Goal: Task Accomplishment & Management: Use online tool/utility

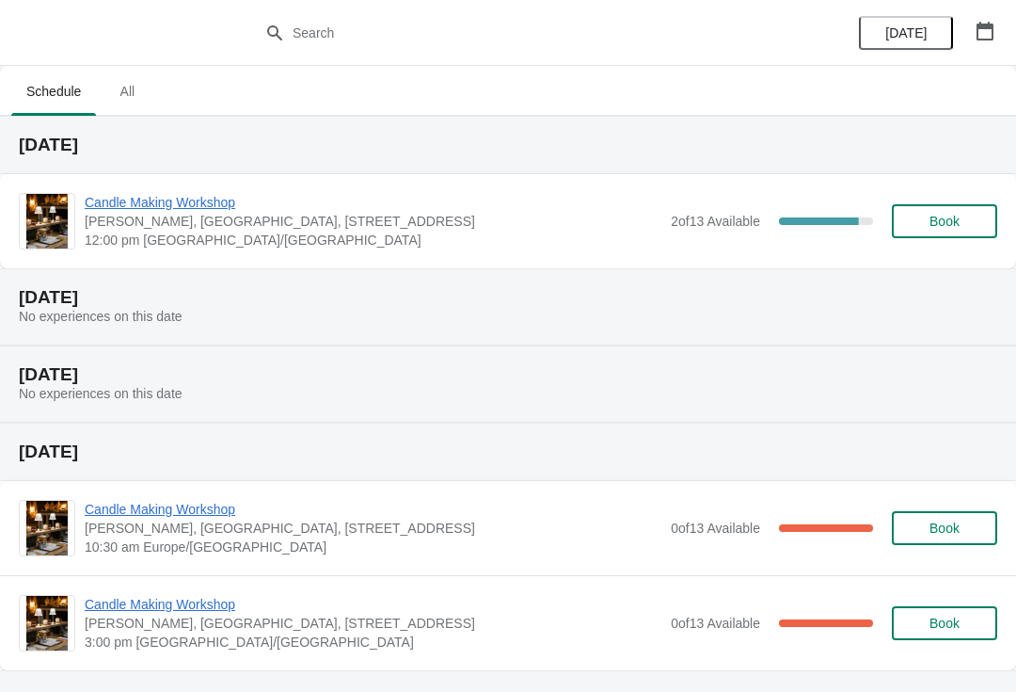
click at [169, 202] on span "Candle Making Workshop" at bounding box center [373, 202] width 577 height 19
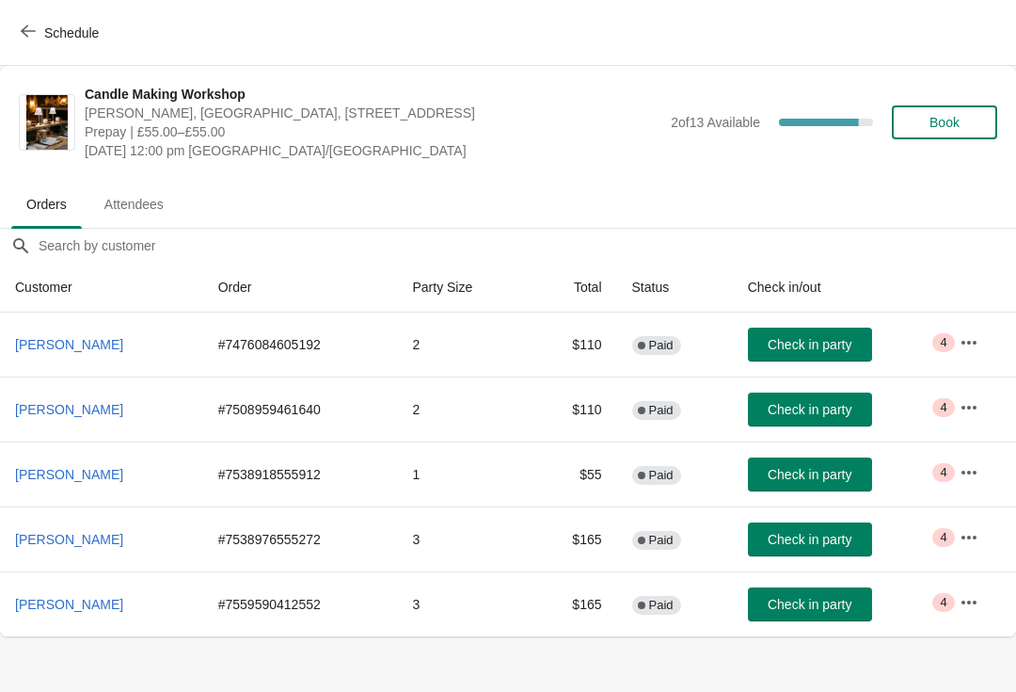
click at [807, 537] on span "Check in party" at bounding box center [810, 539] width 84 height 15
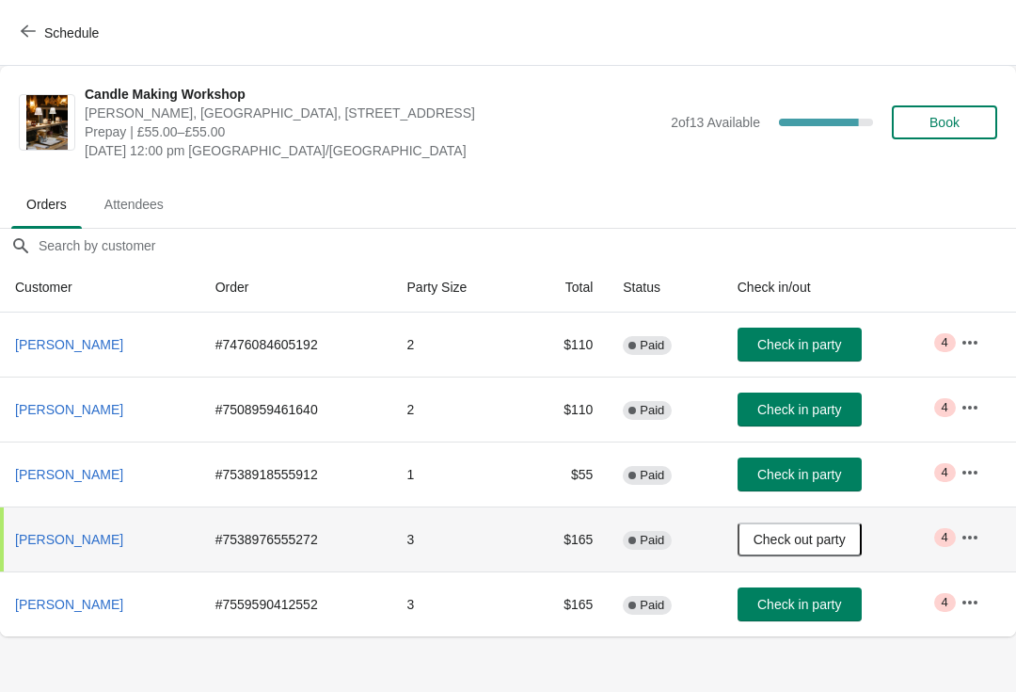
click at [973, 542] on icon "button" at bounding box center [970, 537] width 19 height 19
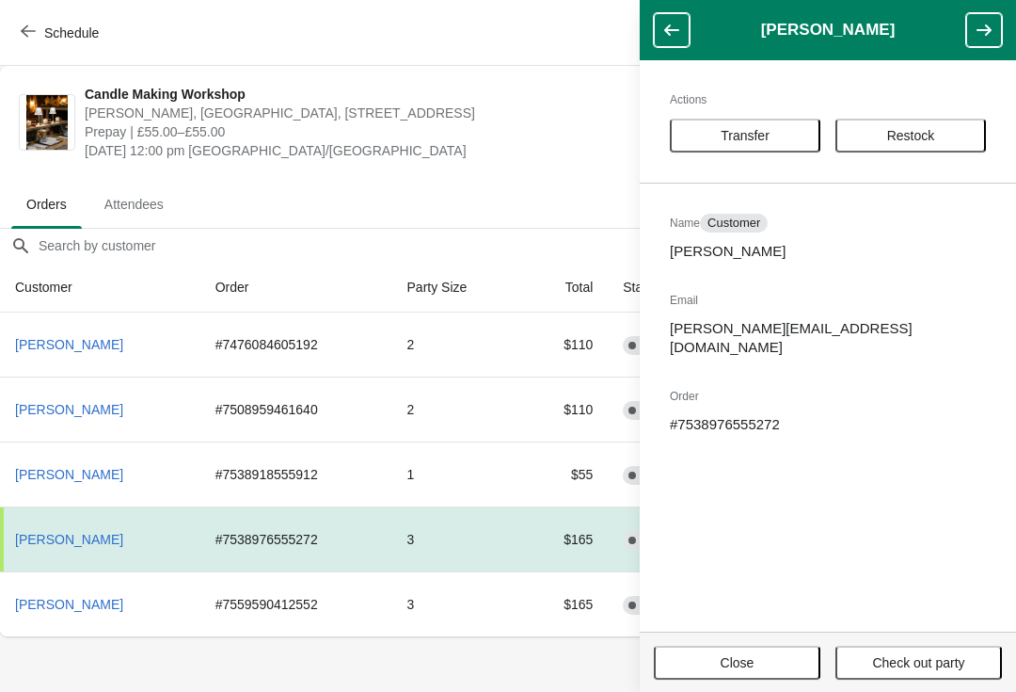
click at [757, 660] on span "Close" at bounding box center [737, 662] width 133 height 15
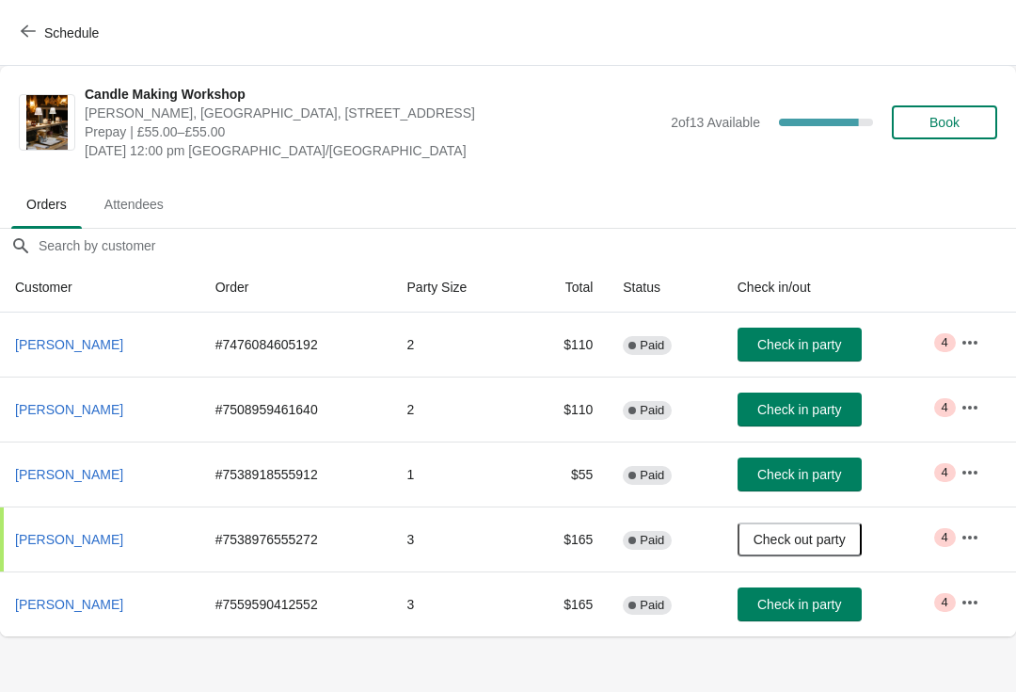
click at [147, 219] on span "Attendees" at bounding box center [133, 204] width 89 height 34
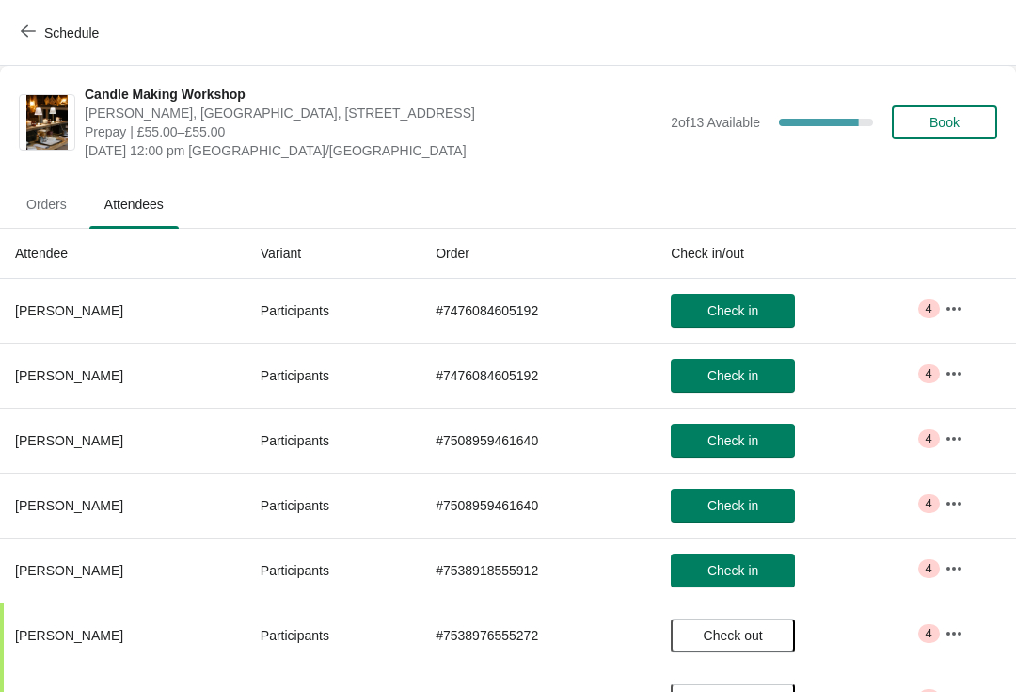
click at [39, 206] on span "Orders" at bounding box center [46, 204] width 71 height 34
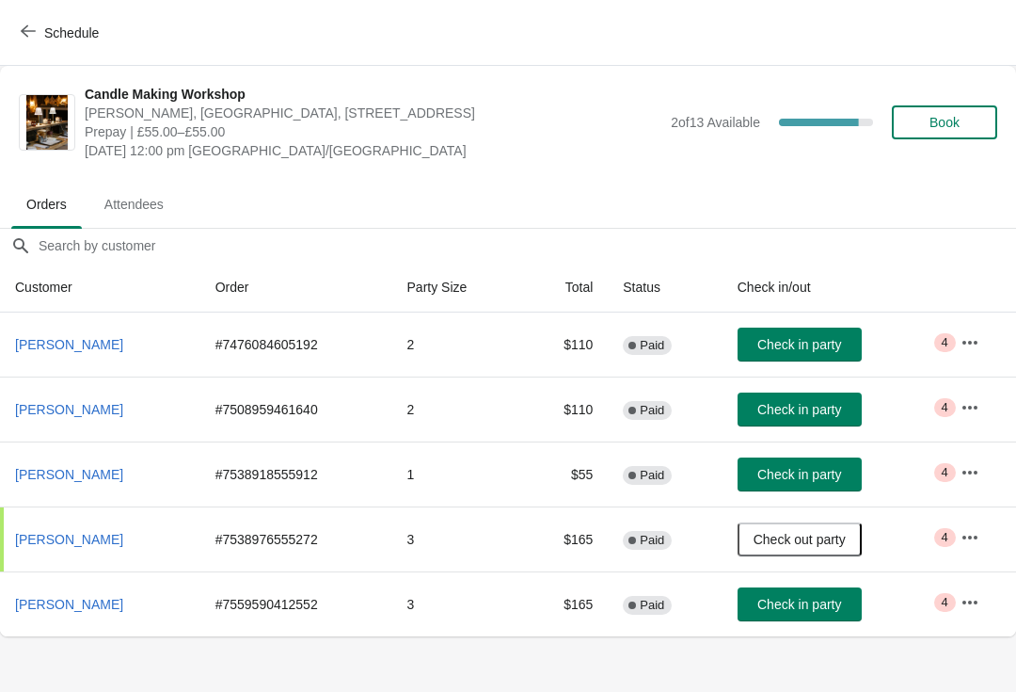
click at [807, 616] on button "Check in party" at bounding box center [800, 604] width 124 height 34
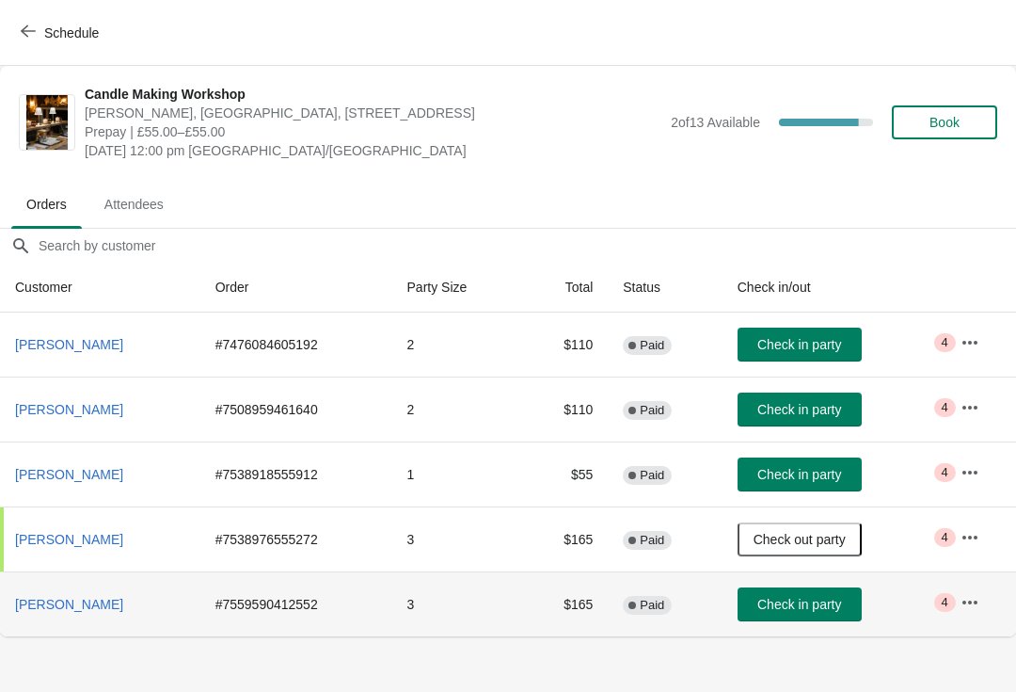
click at [808, 605] on span "Check in party" at bounding box center [800, 604] width 84 height 15
click at [133, 205] on span "Attendees" at bounding box center [133, 204] width 89 height 34
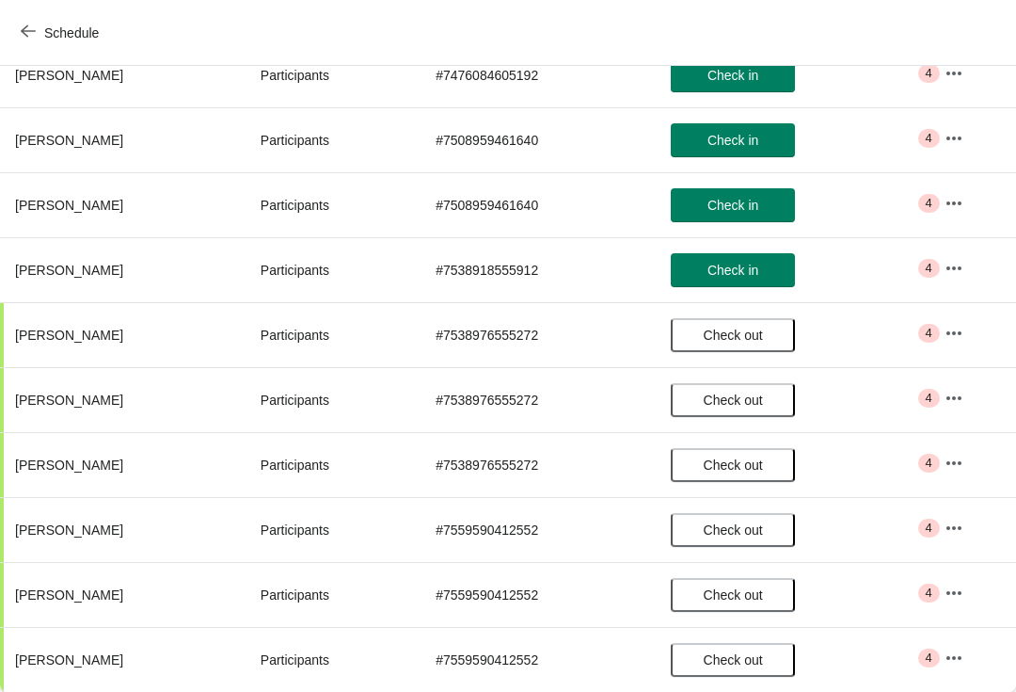
scroll to position [300, 0]
click at [24, 32] on icon "button" at bounding box center [28, 31] width 15 height 15
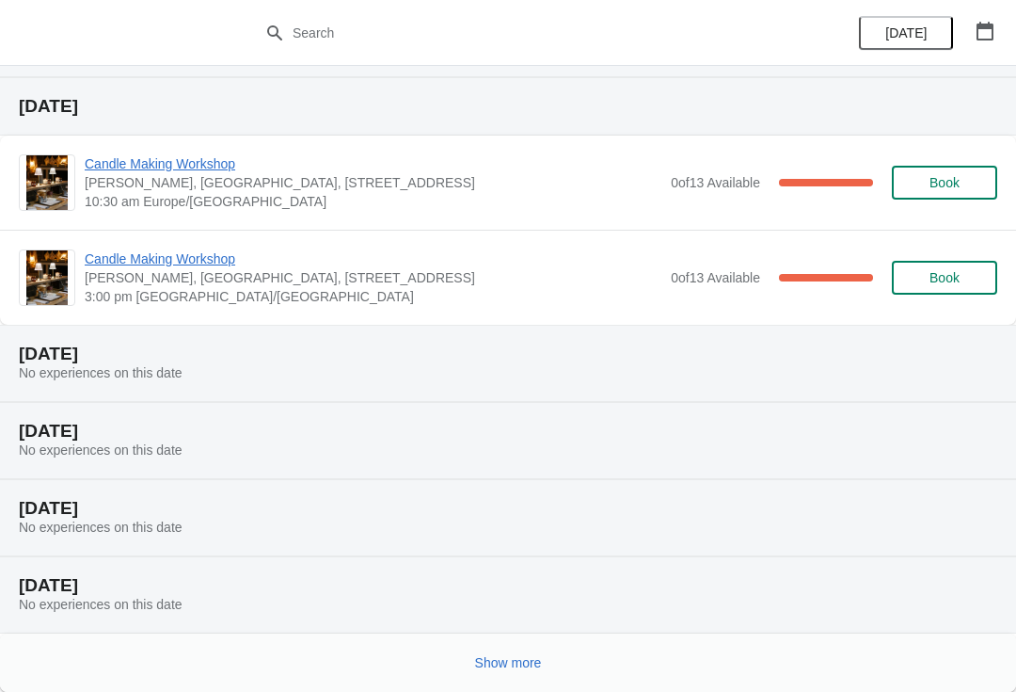
scroll to position [345, 0]
click at [526, 676] on button "Show more" at bounding box center [509, 663] width 82 height 34
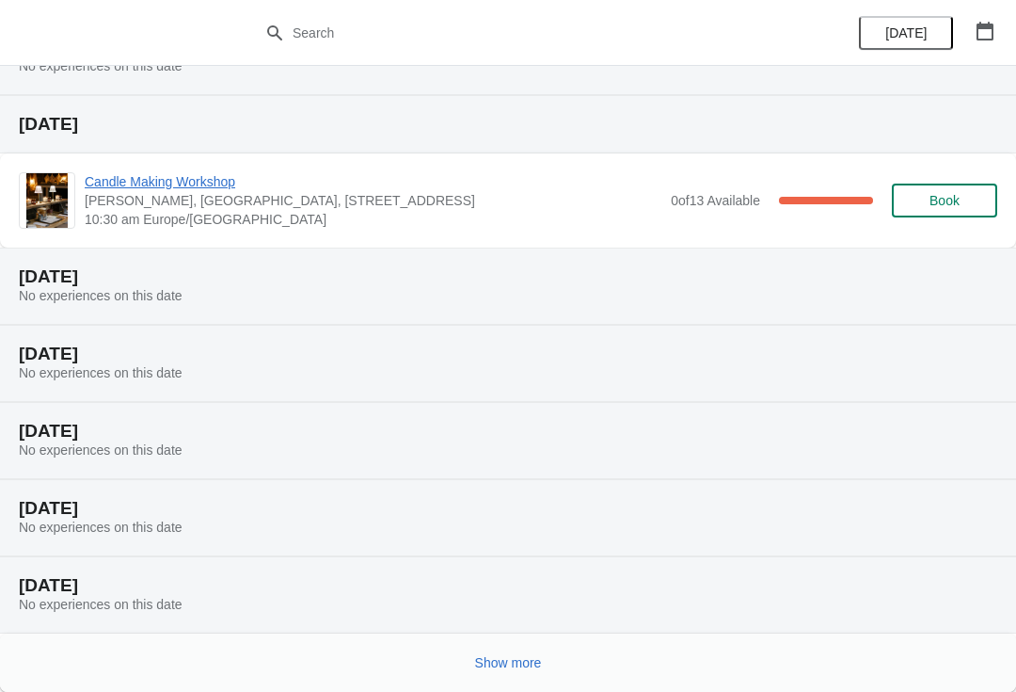
scroll to position [1038, 0]
click at [214, 584] on h2 "Thursday, October 16" at bounding box center [508, 585] width 979 height 19
click at [516, 673] on button "Show more" at bounding box center [509, 663] width 82 height 34
click at [358, 583] on h2 "Thursday, October 16" at bounding box center [508, 585] width 979 height 19
click at [328, 601] on div "Thursday, October 16 No experiences on this date" at bounding box center [508, 594] width 1016 height 77
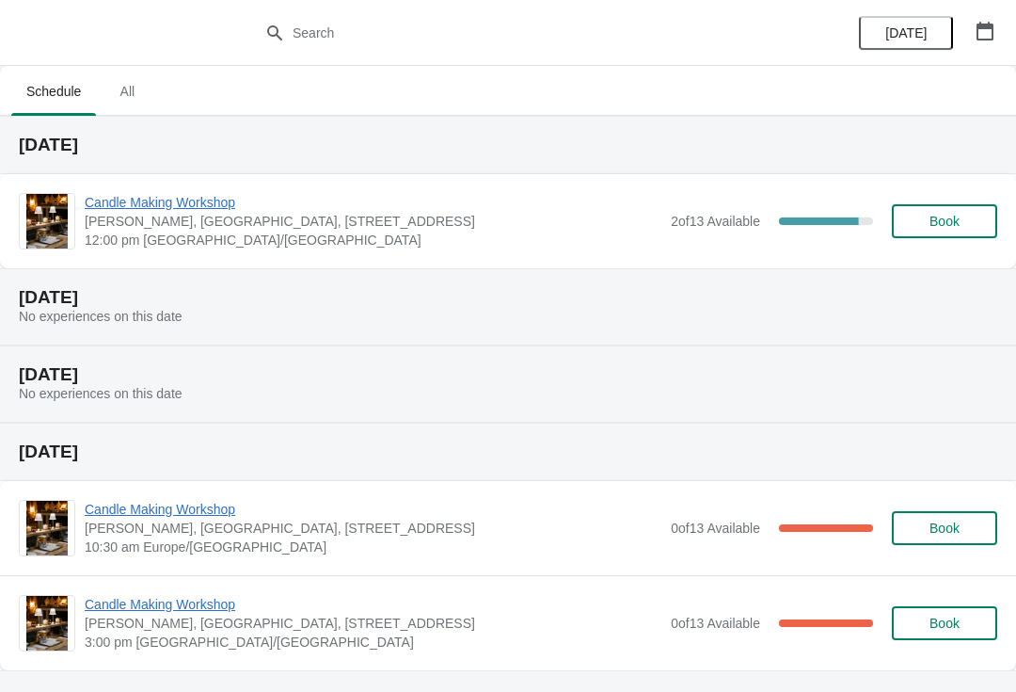
click at [159, 200] on span "Candle Making Workshop" at bounding box center [373, 202] width 577 height 19
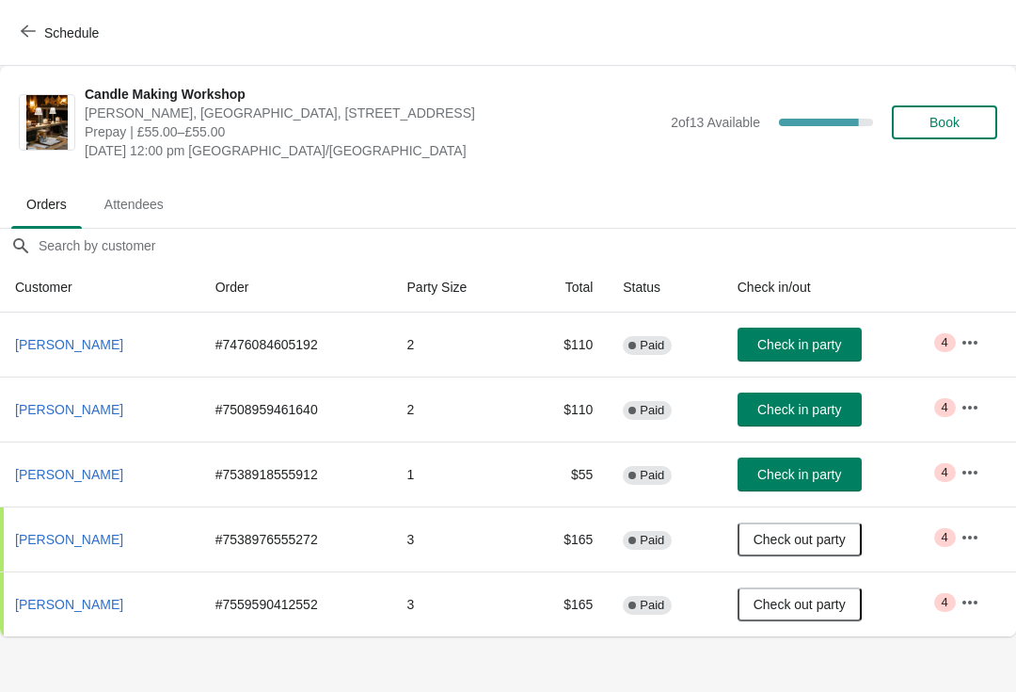
click at [27, 35] on icon "button" at bounding box center [28, 31] width 15 height 15
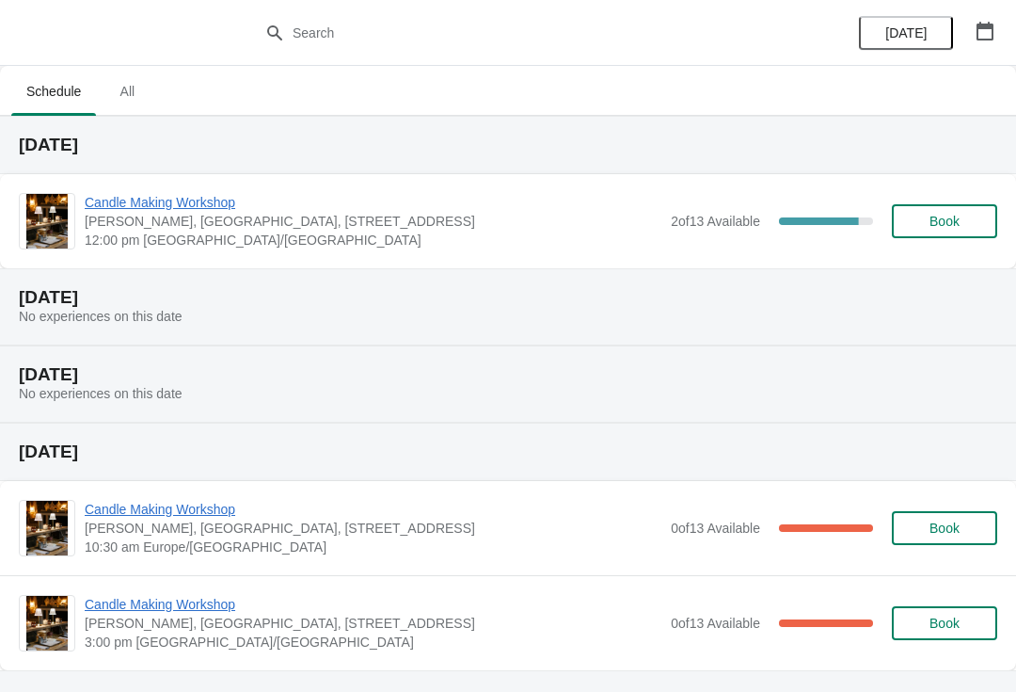
click at [138, 89] on span "All" at bounding box center [127, 91] width 47 height 34
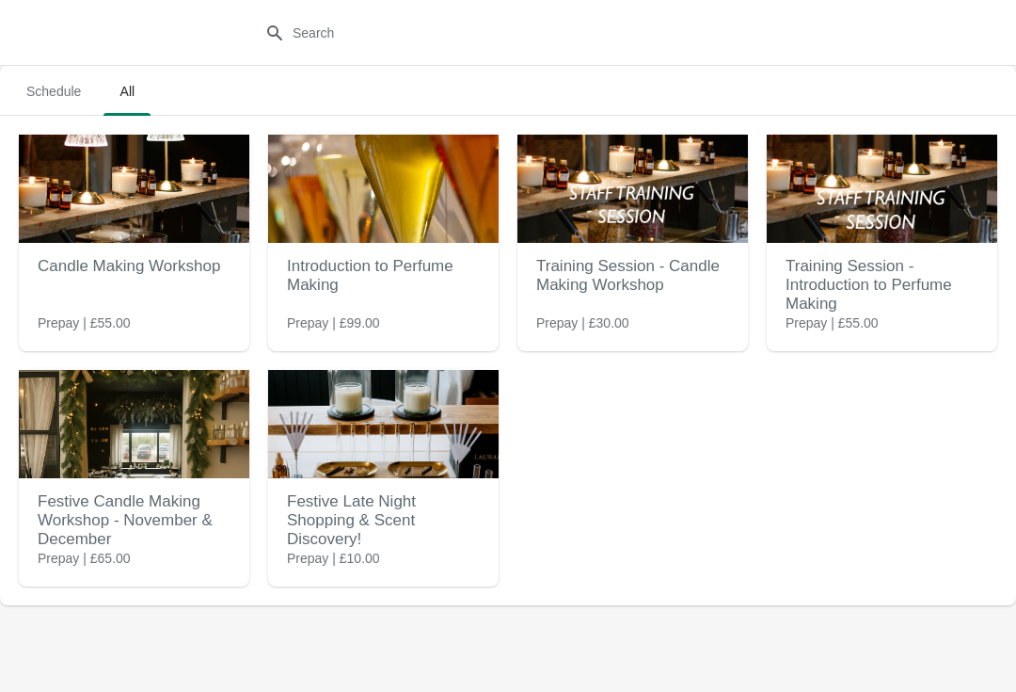
click at [147, 270] on h2 "Candle Making Workshop" at bounding box center [134, 267] width 193 height 38
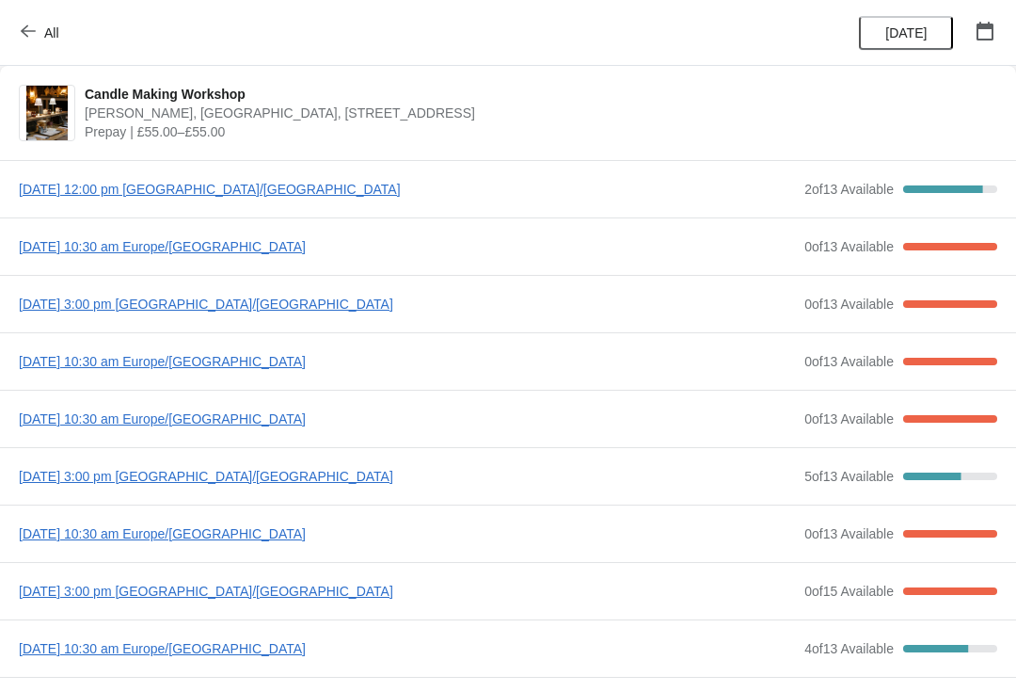
click at [25, 33] on icon "button" at bounding box center [28, 31] width 15 height 15
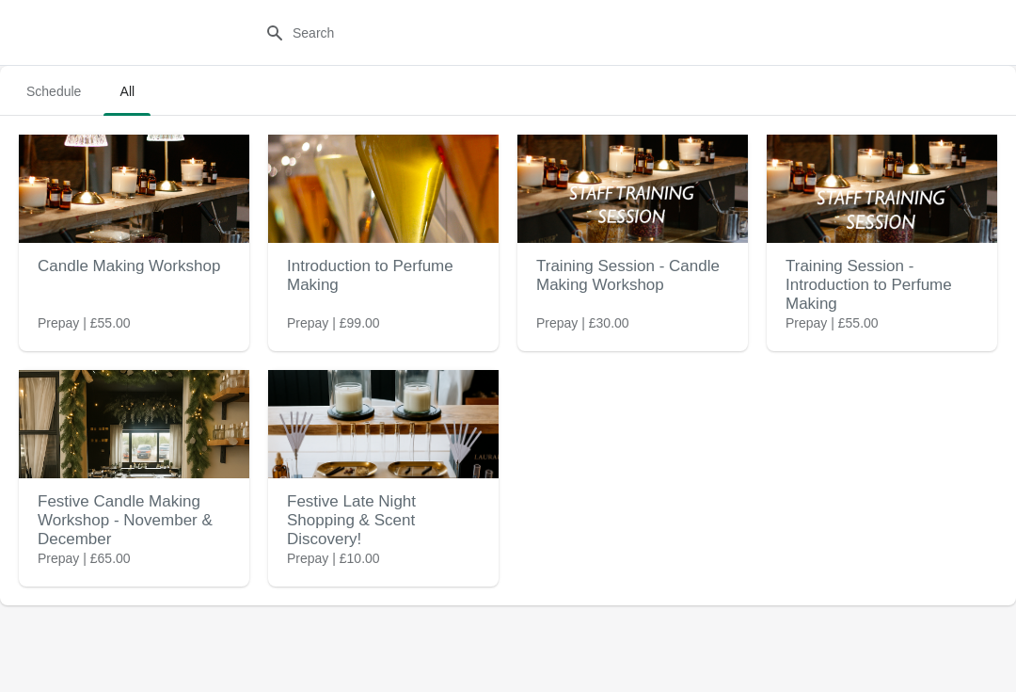
click at [160, 520] on h2 "Festive Candle Making Workshop - November & December" at bounding box center [134, 520] width 193 height 75
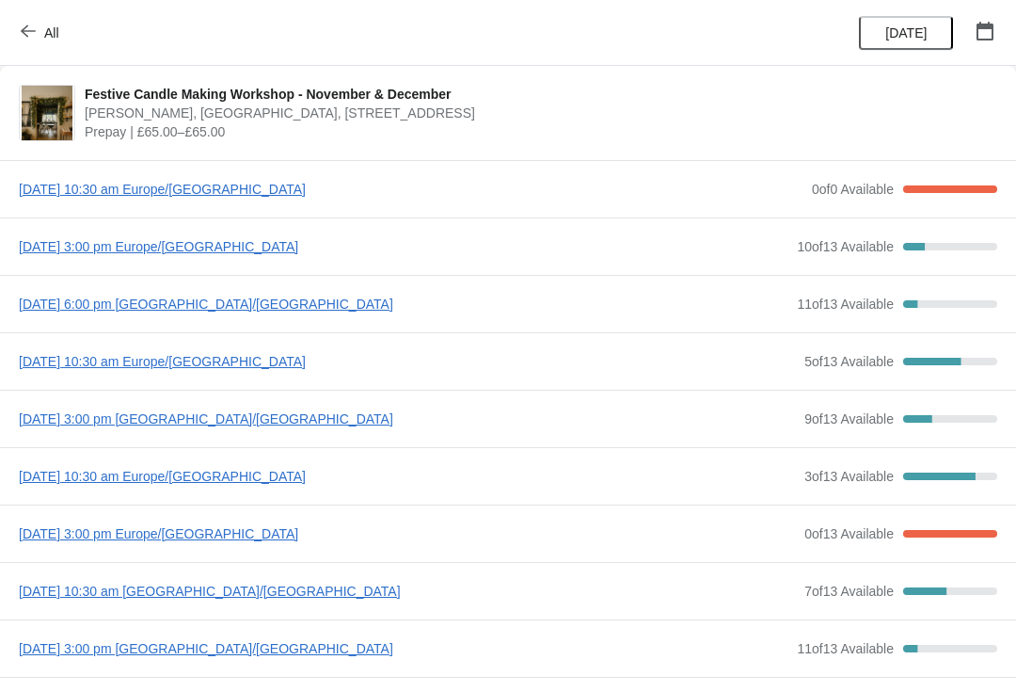
click at [31, 35] on icon "button" at bounding box center [28, 31] width 15 height 15
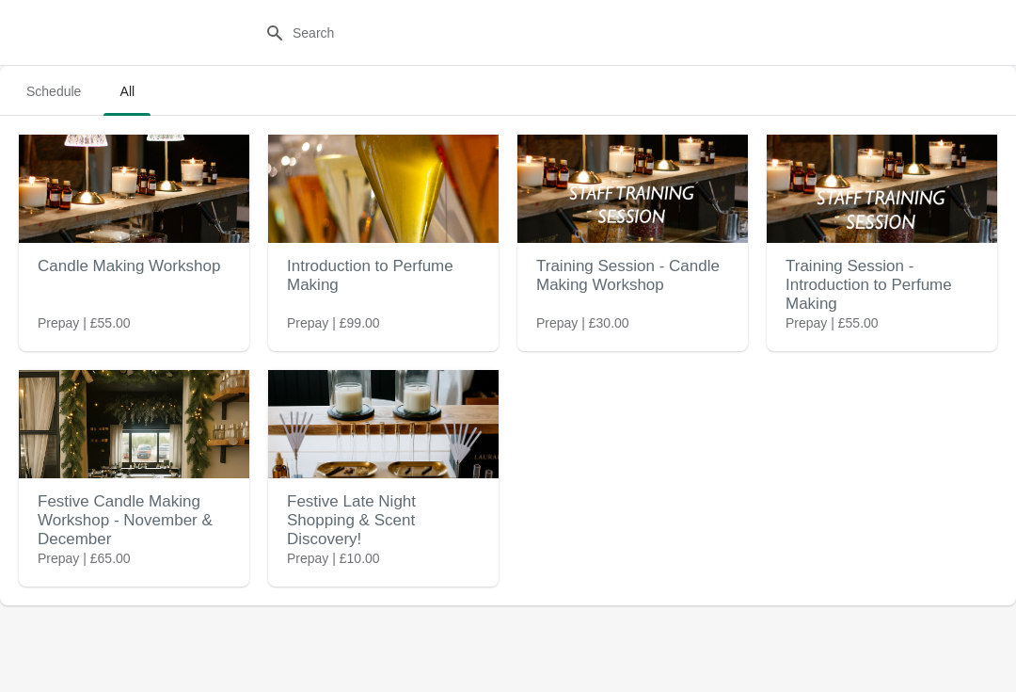
click at [152, 281] on h2 "Candle Making Workshop" at bounding box center [134, 267] width 193 height 38
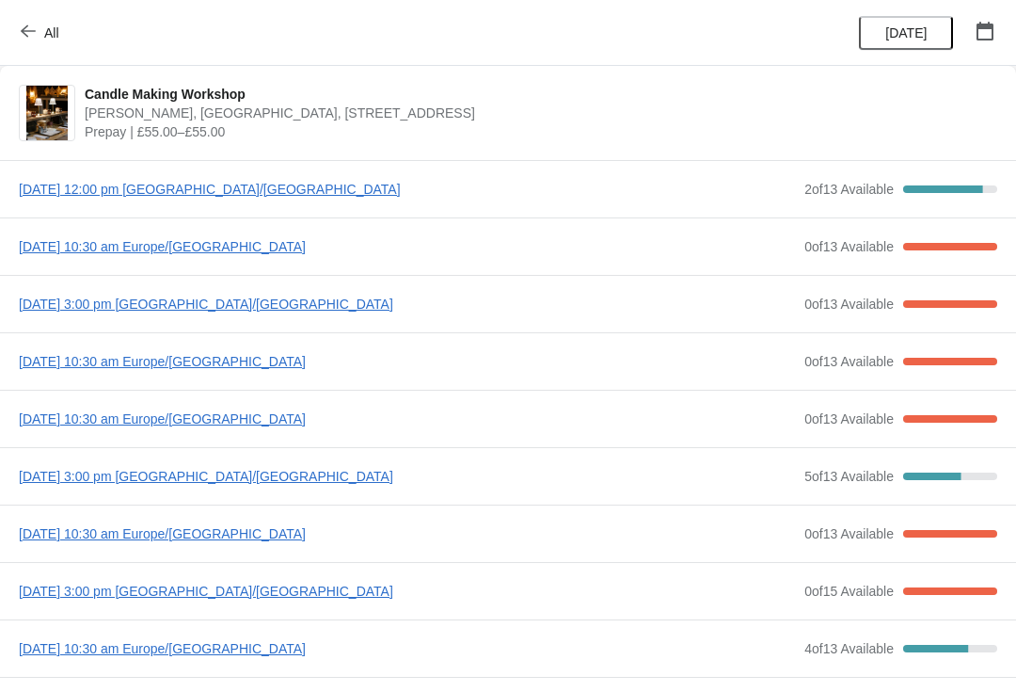
click at [409, 105] on span "[PERSON_NAME], [GEOGRAPHIC_DATA], [STREET_ADDRESS]" at bounding box center [537, 113] width 904 height 19
click at [219, 92] on span "Candle Making Workshop" at bounding box center [537, 94] width 904 height 19
click at [83, 187] on span "[DATE] 12:00 pm [GEOGRAPHIC_DATA]/[GEOGRAPHIC_DATA]" at bounding box center [407, 189] width 776 height 19
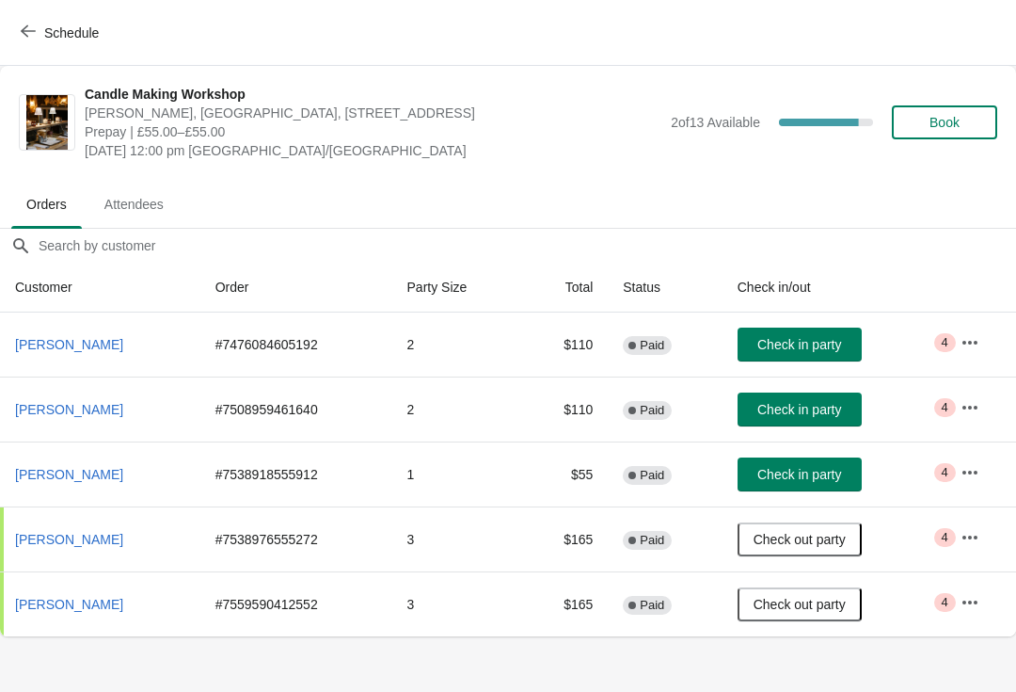
click at [144, 202] on span "Attendees" at bounding box center [133, 204] width 89 height 34
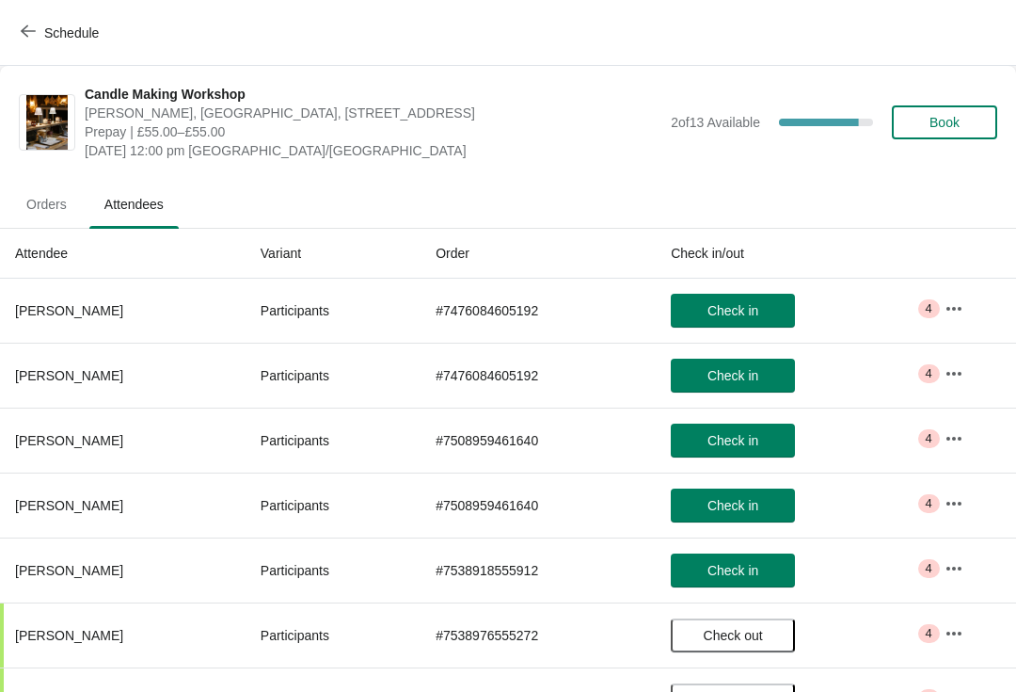
click at [746, 437] on span "Check in" at bounding box center [733, 440] width 51 height 15
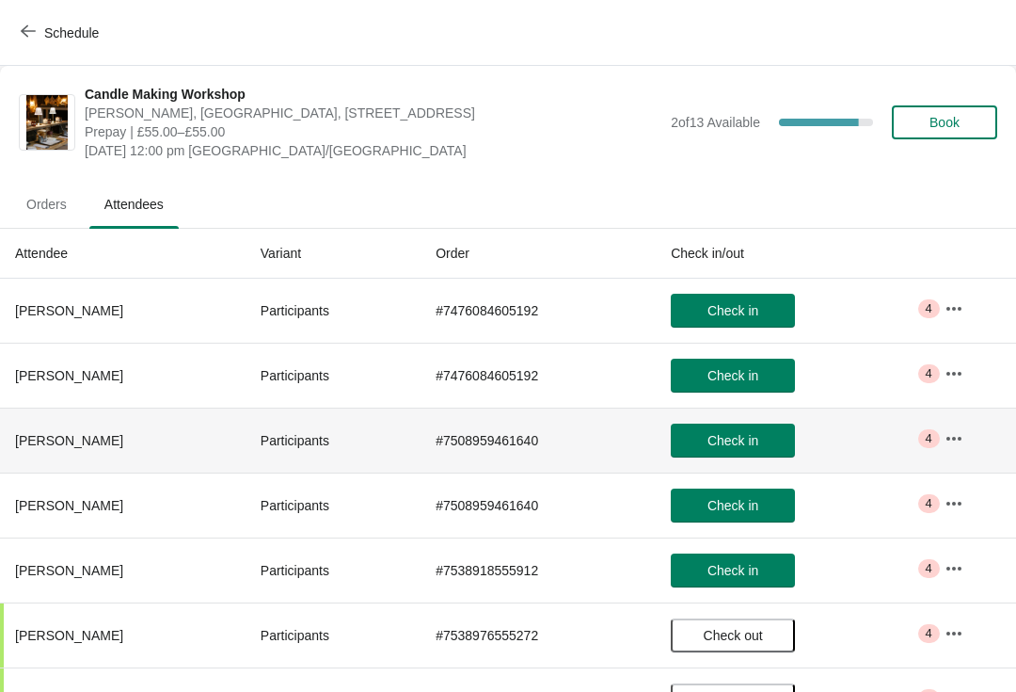
click at [745, 507] on span "Check in" at bounding box center [733, 505] width 51 height 15
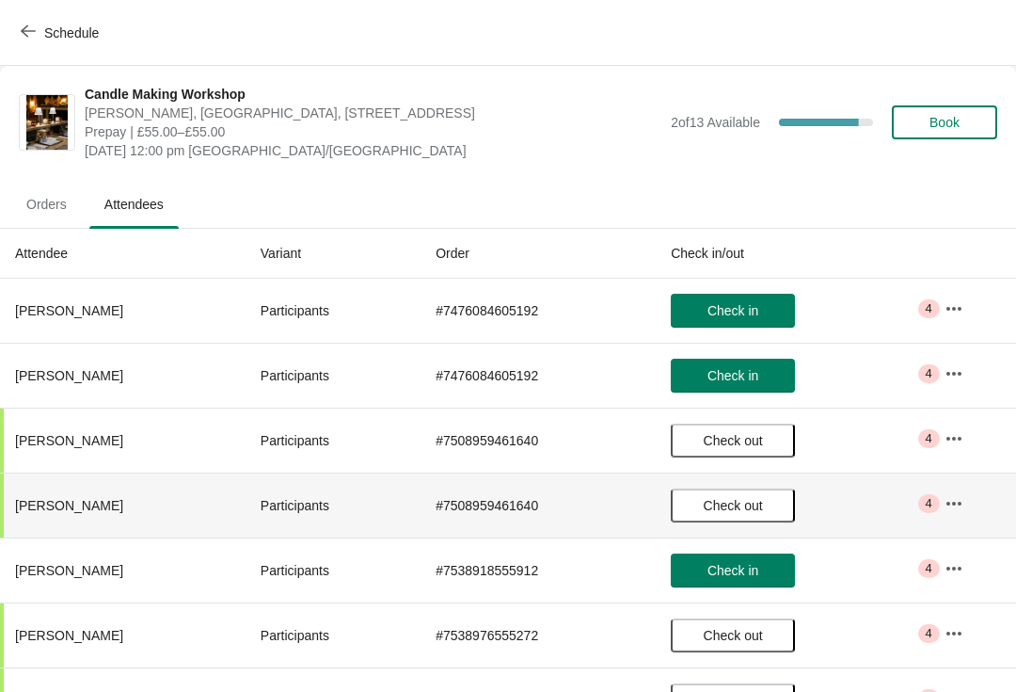
click at [743, 572] on span "Check in" at bounding box center [733, 570] width 51 height 15
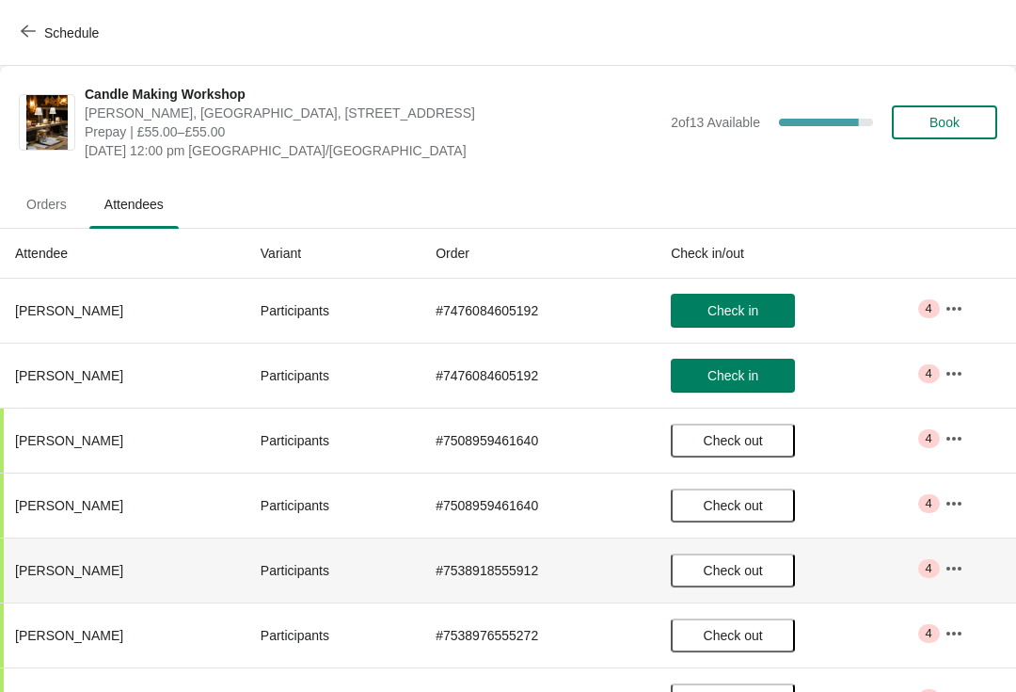
click at [742, 307] on span "Check in" at bounding box center [733, 310] width 51 height 15
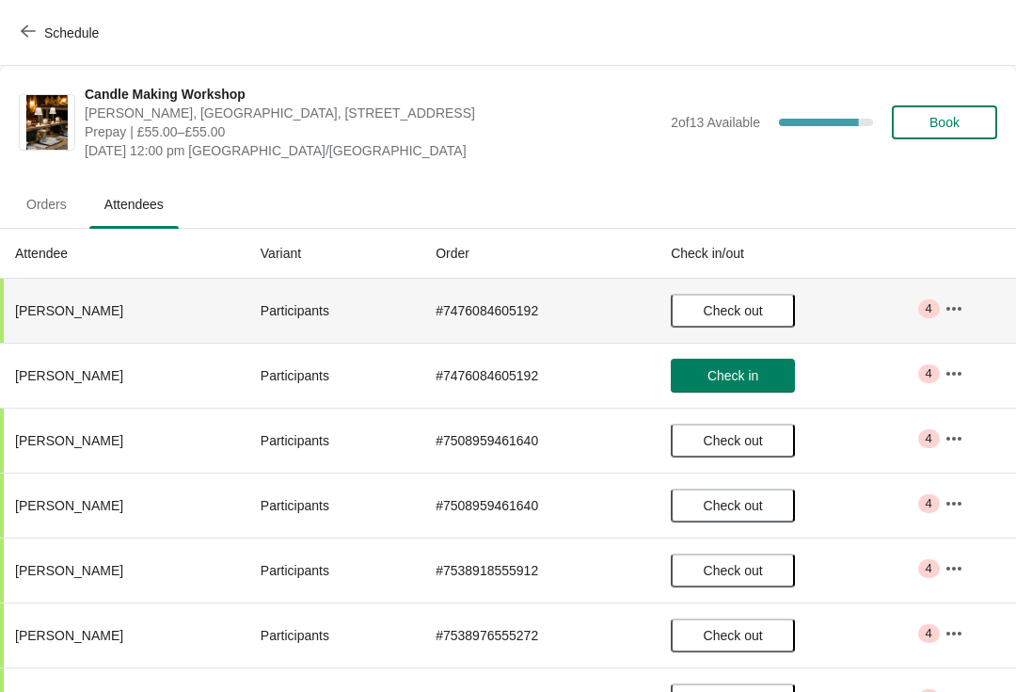
click at [742, 368] on span "Check in" at bounding box center [733, 375] width 51 height 15
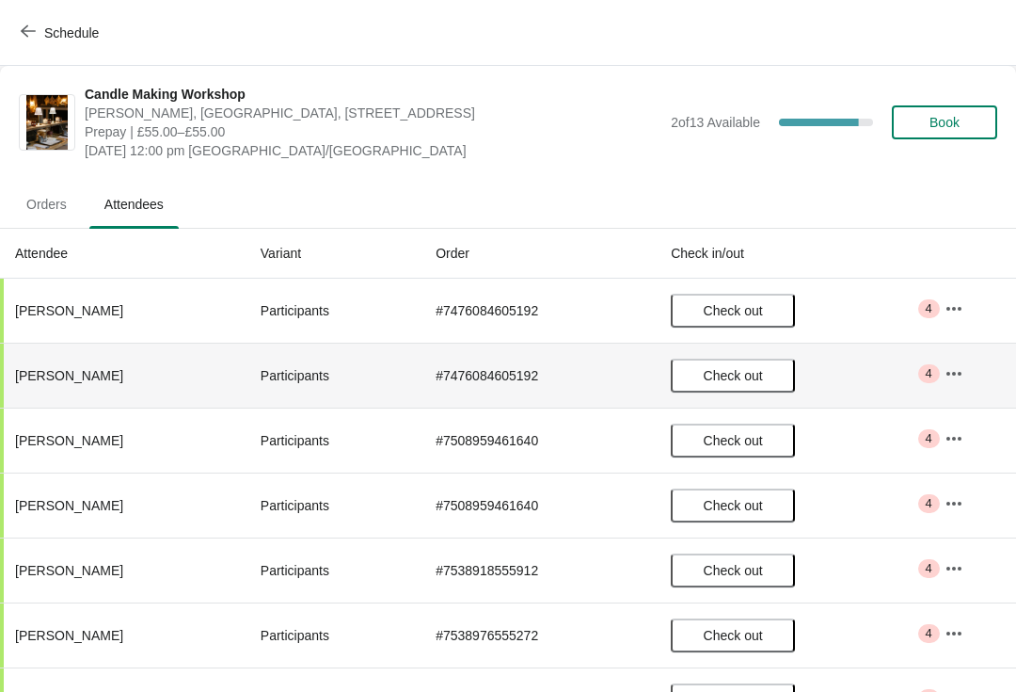
click at [29, 36] on icon "button" at bounding box center [28, 31] width 15 height 15
